Goal: Information Seeking & Learning: Check status

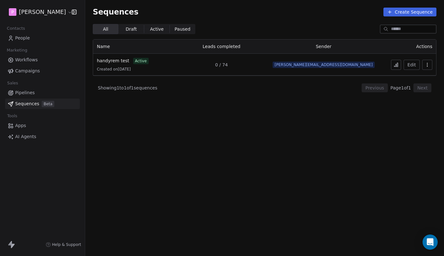
click at [397, 67] on icon at bounding box center [396, 64] width 5 height 5
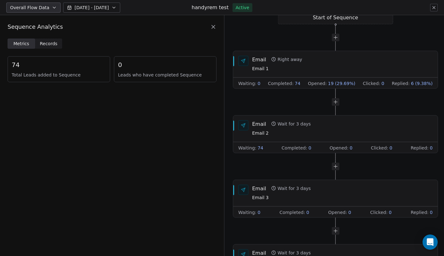
click at [435, 8] on icon at bounding box center [434, 7] width 3 height 3
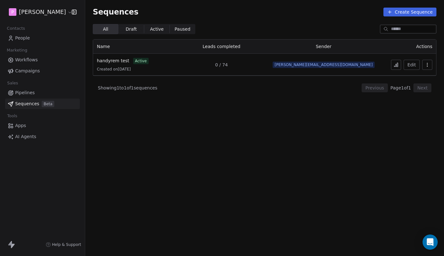
click at [245, 138] on section "Sequences Create Sequence All All Draft Draft Active Active Paused Paused Name …" at bounding box center [264, 128] width 359 height 256
click at [149, 85] on span "Showing 1 to 1 of 1 sequences" at bounding box center [128, 88] width 60 height 6
click at [137, 85] on span "Showing 1 to 1 of 1 sequences" at bounding box center [128, 88] width 60 height 6
click at [137, 87] on span "Showing 1 to 1 of 1 sequences" at bounding box center [128, 88] width 60 height 6
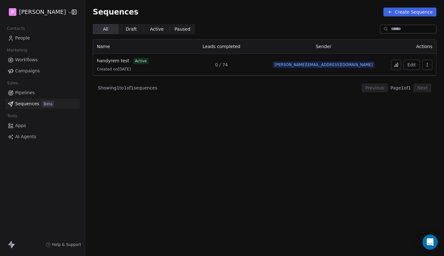
click at [139, 87] on span "Showing 1 to 1 of 1 sequences" at bounding box center [128, 88] width 60 height 6
click at [148, 87] on span "Showing 1 to 1 of 1 sequences" at bounding box center [128, 88] width 60 height 6
click at [151, 89] on span "Showing 1 to 1 of 1 sequences" at bounding box center [128, 88] width 60 height 6
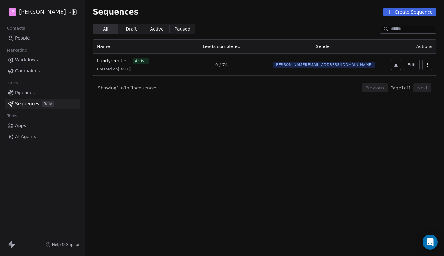
click at [151, 89] on span "Showing 1 to 1 of 1 sequences" at bounding box center [128, 88] width 60 height 6
click at [155, 89] on span "Showing 1 to 1 of 1 sequences" at bounding box center [128, 88] width 60 height 6
click at [156, 87] on span "Showing 1 to 1 of 1 sequences" at bounding box center [128, 88] width 60 height 6
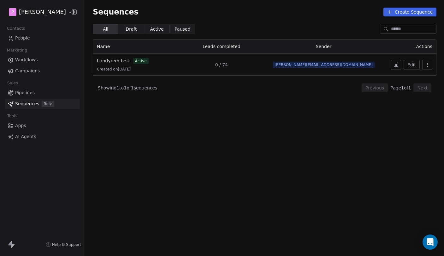
click at [156, 87] on span "Showing 1 to 1 of 1 sequences" at bounding box center [128, 88] width 60 height 6
